Goal: Communication & Community: Ask a question

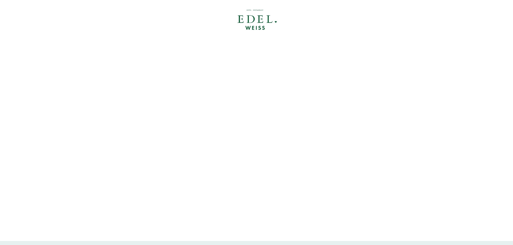
scroll to position [85, 0]
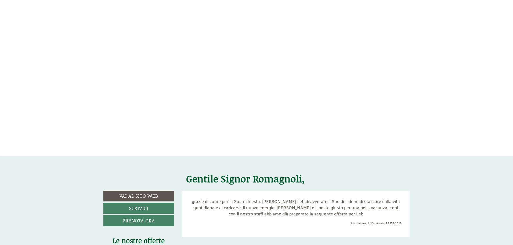
drag, startPoint x: 516, startPoint y: 9, endPoint x: 516, endPoint y: 31, distance: 22.0
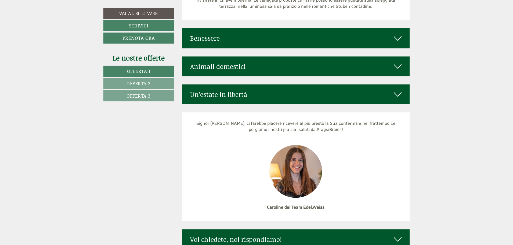
scroll to position [2641, 0]
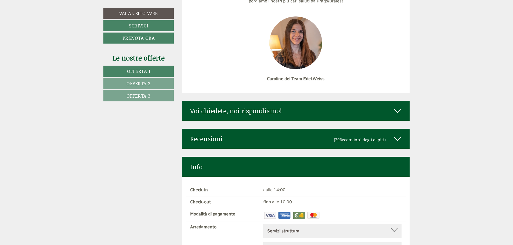
click at [398, 106] on icon at bounding box center [398, 110] width 8 height 9
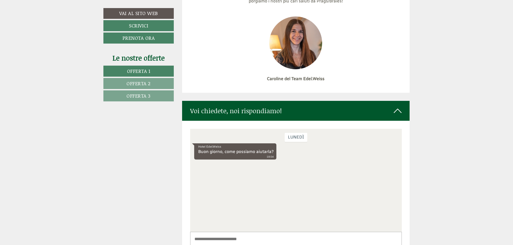
drag, startPoint x: 201, startPoint y: 236, endPoint x: 205, endPoint y: 240, distance: 5.7
click at [202, 238] on textarea at bounding box center [296, 244] width 212 height 27
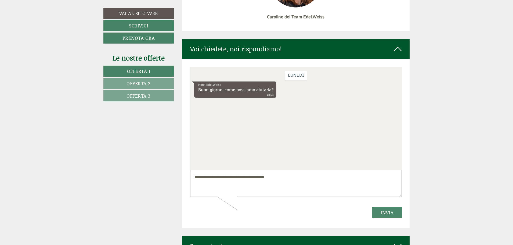
scroll to position [2684, 0]
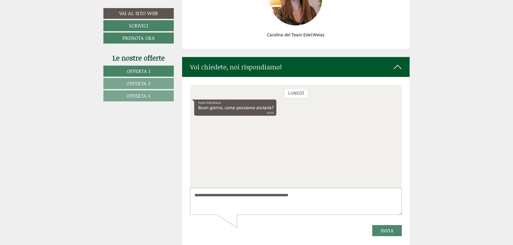
type textarea "**********"
click at [389, 230] on button "Invia" at bounding box center [387, 230] width 30 height 11
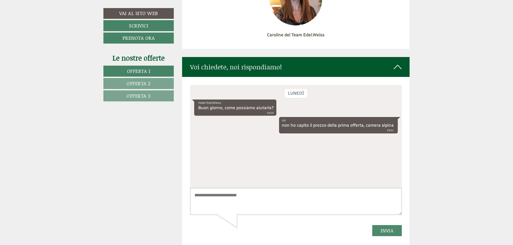
click at [142, 13] on link "Vai al sito web" at bounding box center [138, 13] width 70 height 11
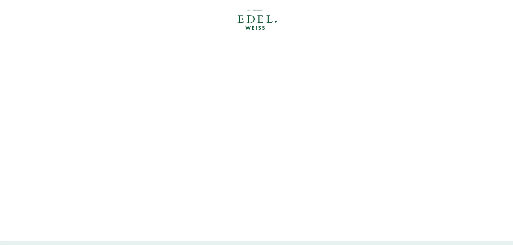
drag, startPoint x: 513, startPoint y: 4, endPoint x: 511, endPoint y: 31, distance: 26.9
click at [511, 31] on div at bounding box center [256, 120] width 513 height 241
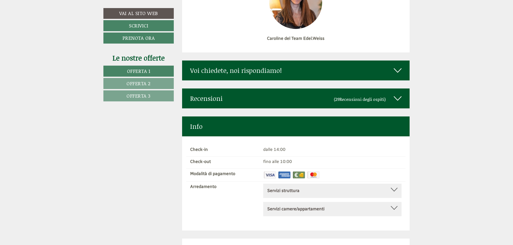
scroll to position [2674, 0]
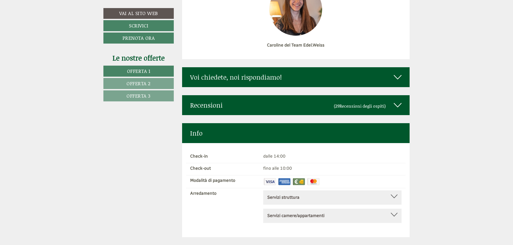
click at [396, 73] on icon at bounding box center [398, 77] width 8 height 9
